Goal: Check status

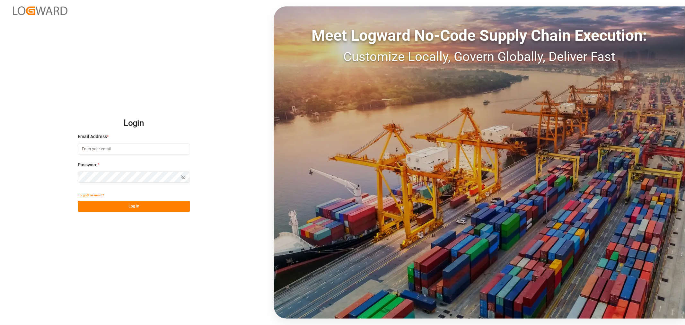
type input "[EMAIL_ADDRESS][DOMAIN_NAME]"
click at [129, 208] on button "Log In" at bounding box center [134, 206] width 112 height 11
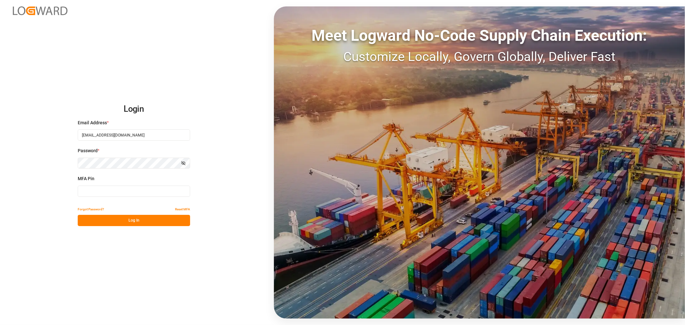
click at [86, 191] on input at bounding box center [134, 191] width 112 height 11
type input "356121"
click at [110, 226] on button "Log In" at bounding box center [134, 220] width 112 height 11
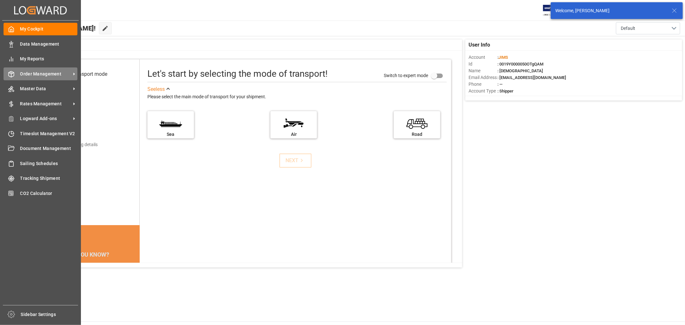
click at [27, 75] on span "Order Management" at bounding box center [45, 74] width 51 height 7
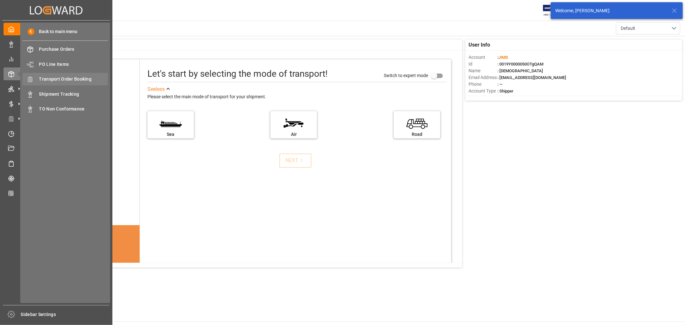
click at [71, 79] on span "Transport Order Booking" at bounding box center [73, 79] width 69 height 7
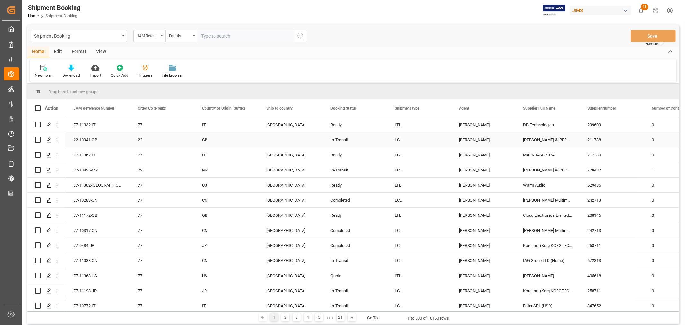
click at [530, 129] on div "DB Technologies" at bounding box center [548, 124] width 64 height 15
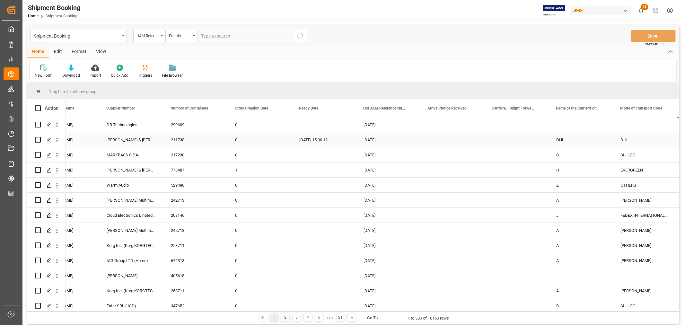
scroll to position [0, 481]
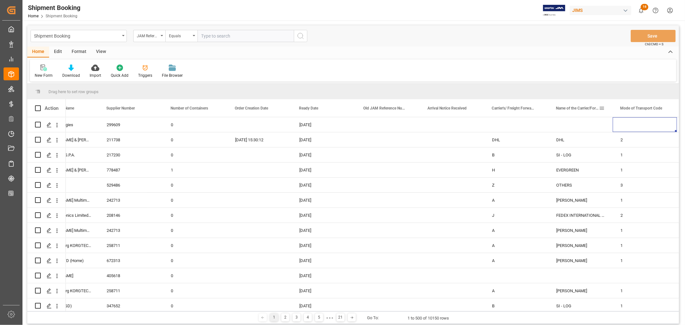
drag, startPoint x: 566, startPoint y: 109, endPoint x: 567, endPoint y: 88, distance: 20.3
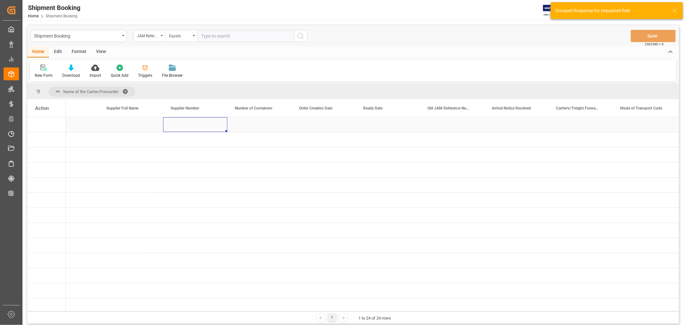
click at [193, 129] on div "Press SPACE to select this row." at bounding box center [195, 124] width 64 height 15
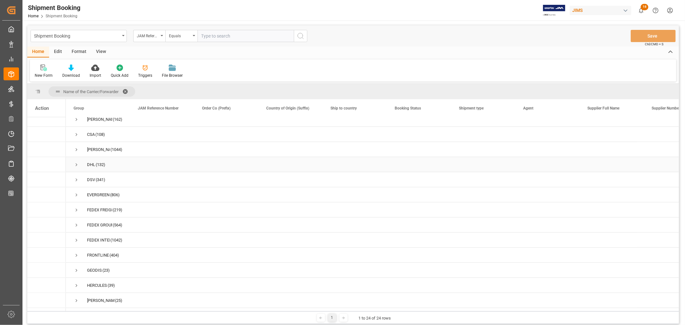
scroll to position [71, 0]
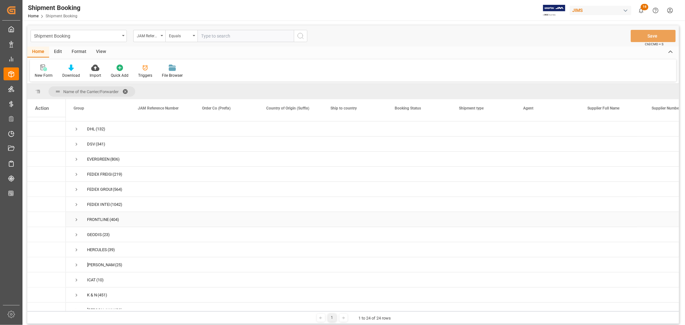
click at [77, 220] on span "Press SPACE to select this row." at bounding box center [77, 220] width 6 height 6
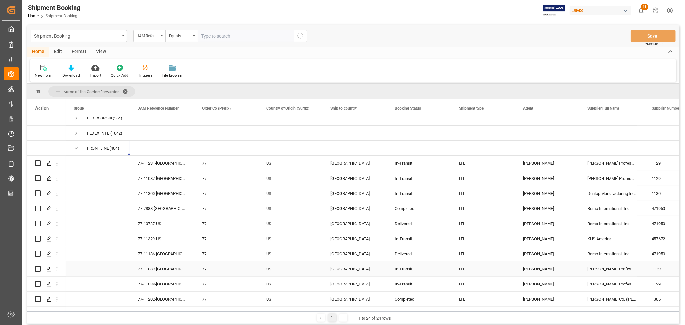
scroll to position [178, 0]
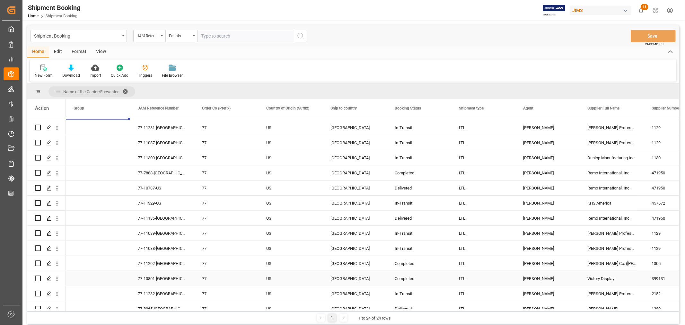
click at [537, 280] on div "[PERSON_NAME]" at bounding box center [547, 278] width 49 height 15
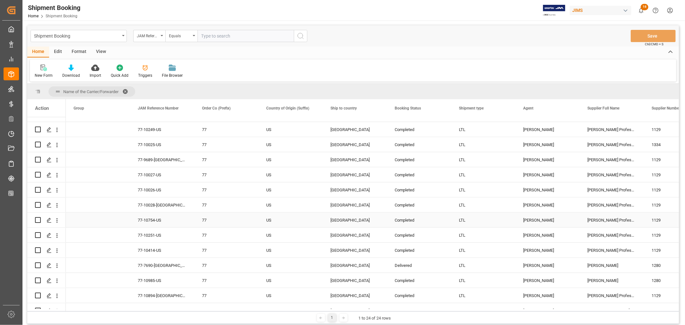
scroll to position [500, 0]
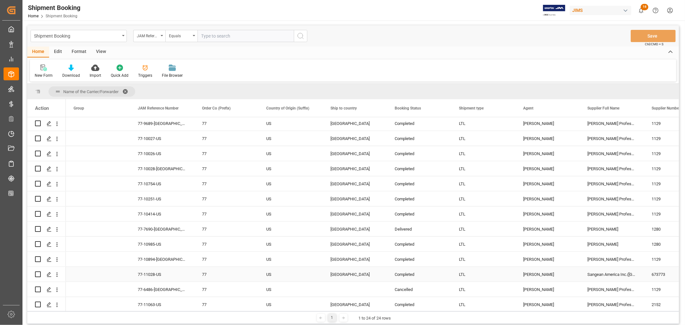
click at [544, 278] on div "[PERSON_NAME]" at bounding box center [547, 274] width 49 height 15
click at [570, 110] on span at bounding box center [569, 108] width 6 height 6
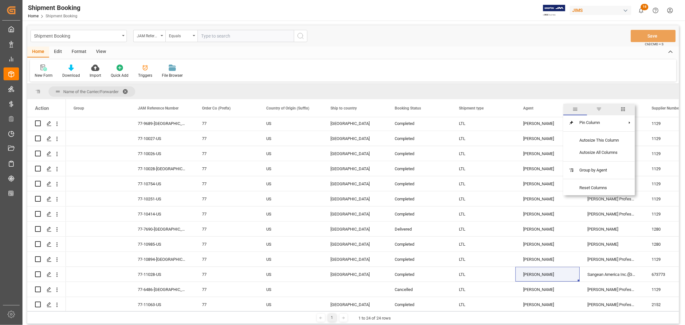
click at [598, 109] on span "filter" at bounding box center [599, 109] width 6 height 6
type input "[PERSON_NAME]"
click at [606, 161] on button "Apply" at bounding box center [607, 163] width 12 height 6
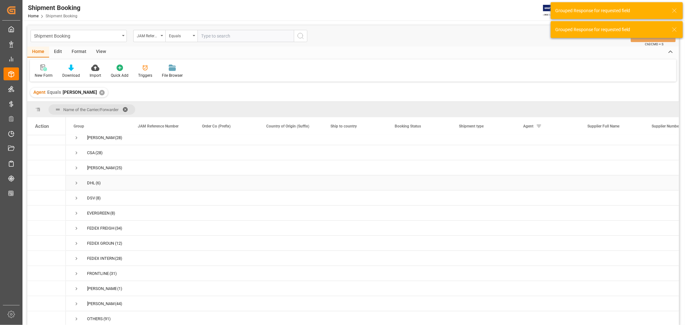
scroll to position [82, 0]
click at [76, 227] on span "Press SPACE to select this row." at bounding box center [77, 229] width 6 height 6
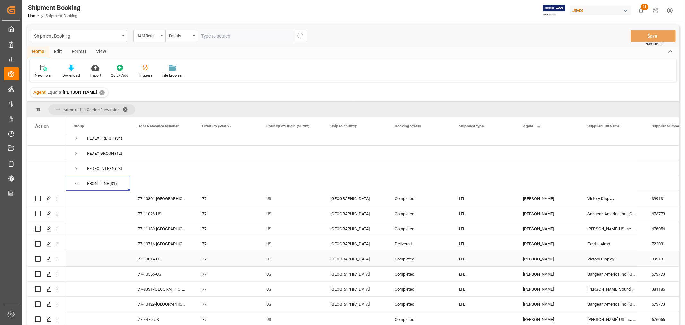
scroll to position [117, 0]
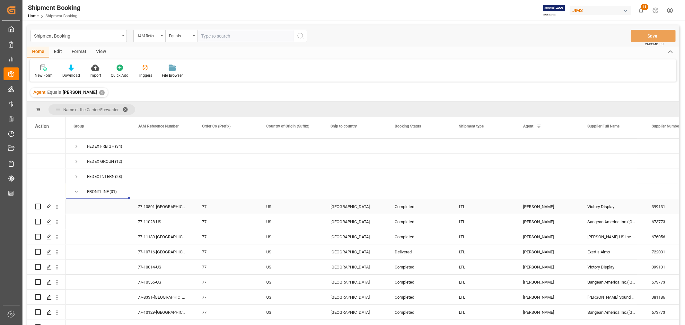
click at [156, 208] on div "77-10801-[GEOGRAPHIC_DATA]" at bounding box center [162, 206] width 64 height 15
click at [105, 92] on div "✕" at bounding box center [101, 92] width 5 height 5
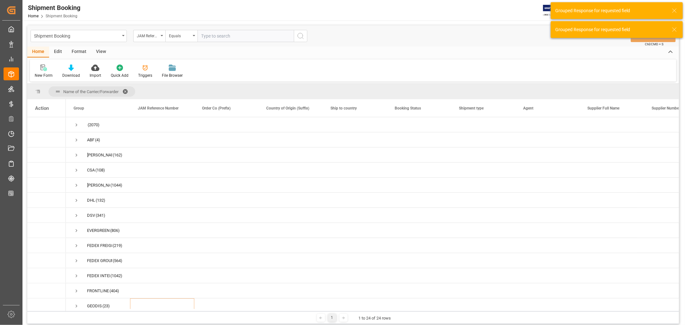
click at [126, 89] on span at bounding box center [127, 92] width 10 height 6
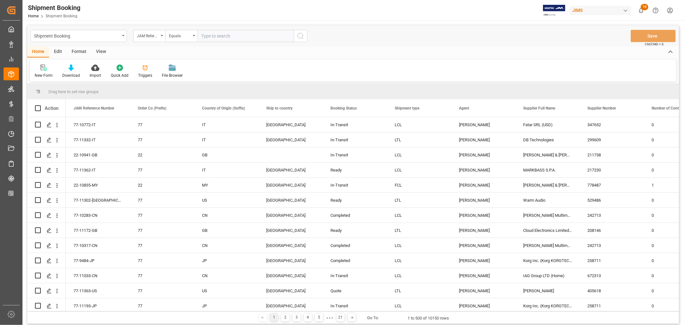
click at [219, 38] on input "text" at bounding box center [246, 36] width 96 height 12
type input "77-11352-us"
click at [299, 34] on icon "search button" at bounding box center [301, 36] width 8 height 8
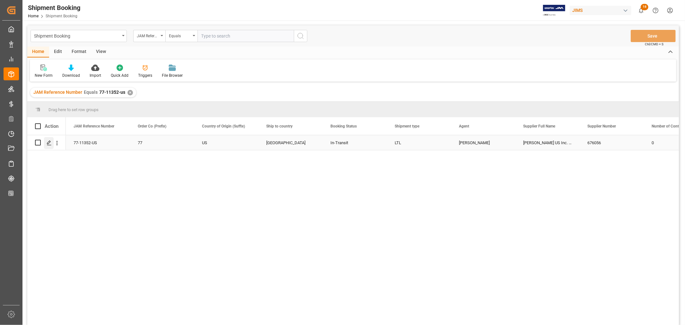
click at [48, 145] on icon "Press SPACE to select this row." at bounding box center [49, 142] width 5 height 5
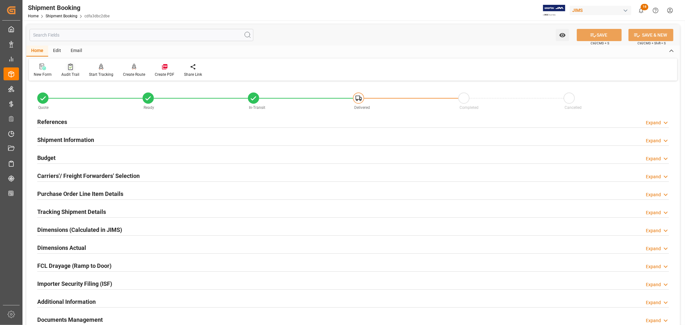
click at [69, 70] on div "Audit Trail" at bounding box center [71, 70] width 28 height 14
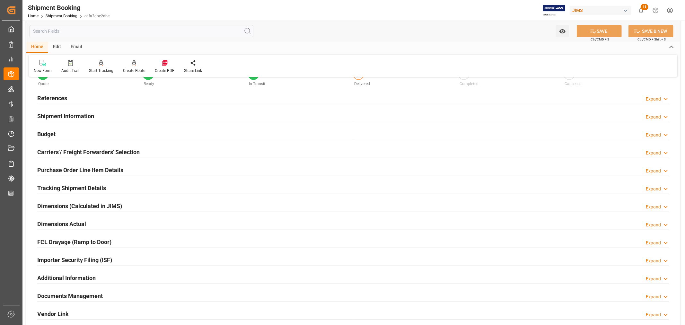
scroll to position [36, 0]
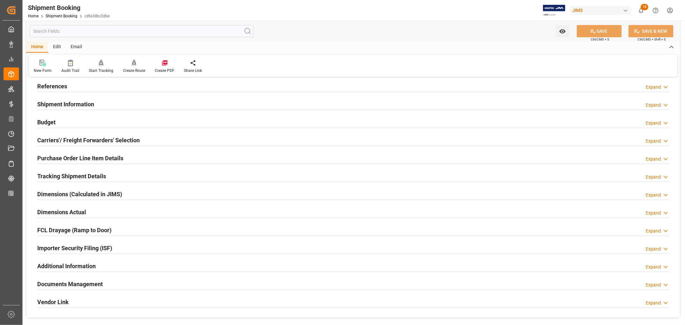
click at [61, 174] on h2 "Tracking Shipment Details" at bounding box center [71, 176] width 69 height 9
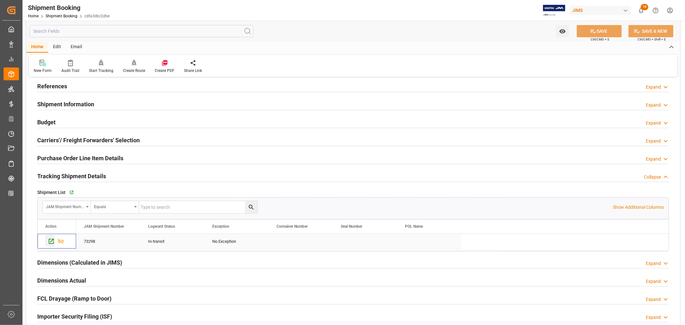
click at [50, 242] on icon "Press SPACE to select this row." at bounding box center [51, 241] width 7 height 7
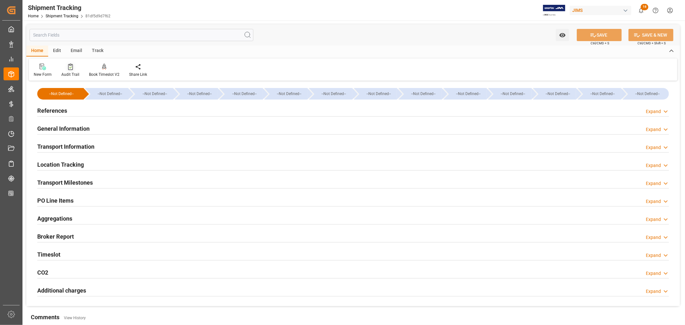
click at [66, 72] on div "Audit Trail" at bounding box center [70, 75] width 18 height 6
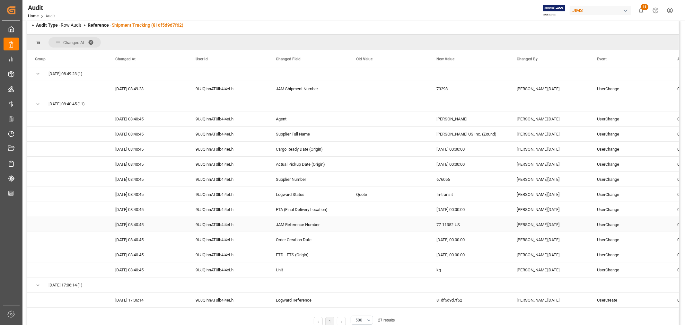
scroll to position [36, 0]
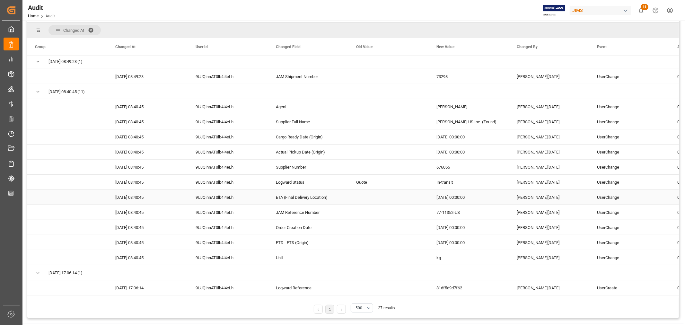
click at [302, 195] on div "ETA (Final Delivery Location)" at bounding box center [308, 197] width 80 height 15
click at [312, 137] on div "Cargo Ready Date (Origin)" at bounding box center [308, 136] width 80 height 15
click at [451, 136] on div "2025-10-02 00:00:00" at bounding box center [469, 136] width 80 height 15
click at [308, 152] on div "Actual Pickup Date (Origin)" at bounding box center [308, 152] width 80 height 15
click at [456, 149] on div "2025-10-03 00:00:00" at bounding box center [469, 152] width 80 height 15
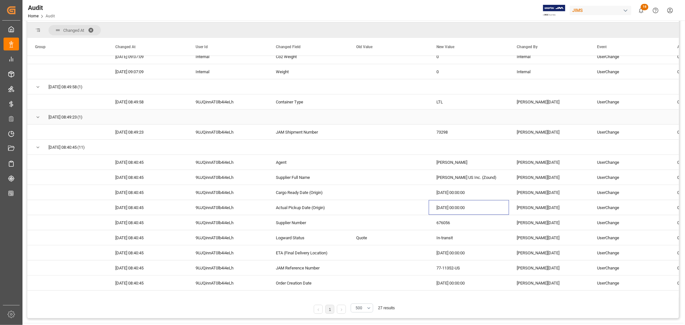
scroll to position [214, 0]
